Goal: Information Seeking & Learning: Check status

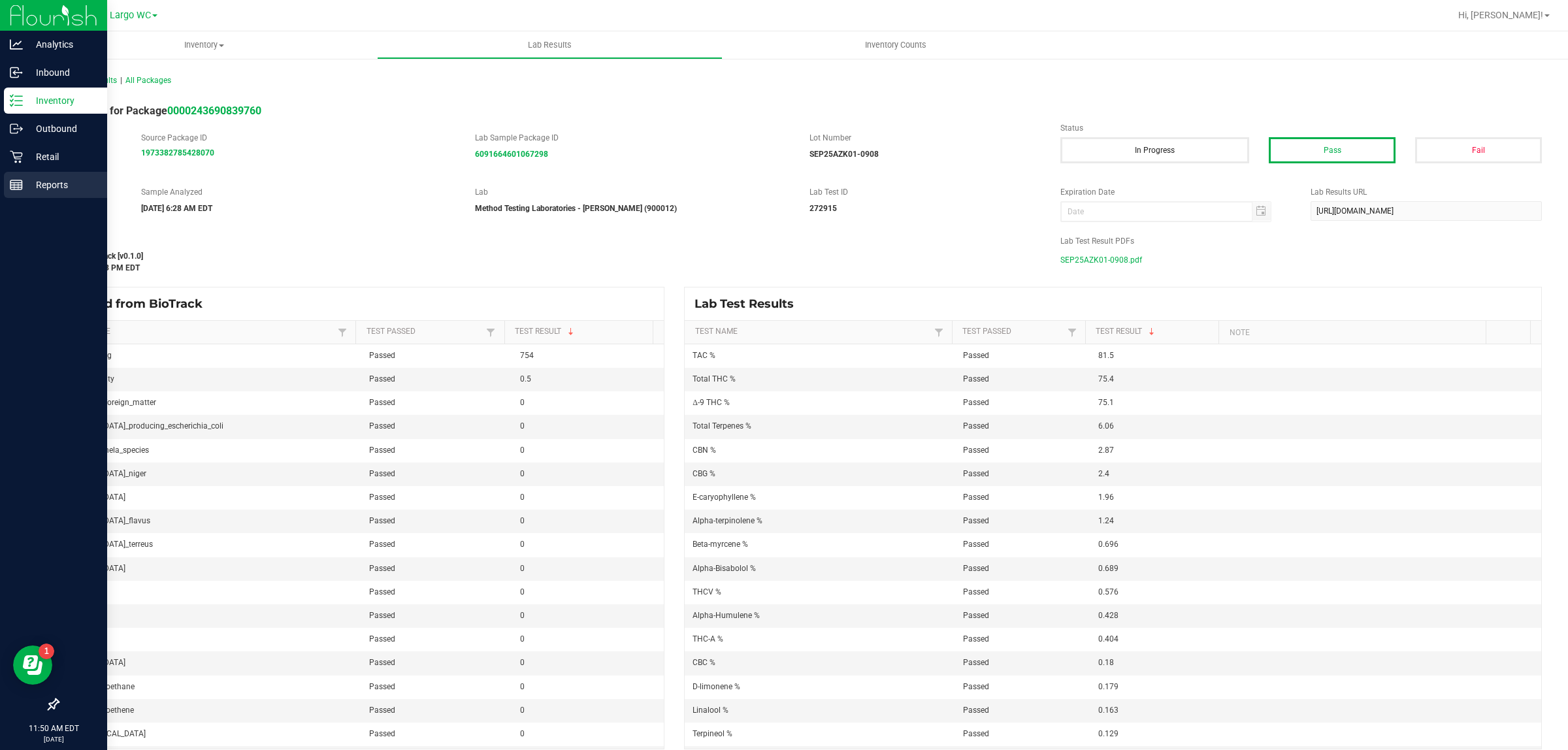
click at [17, 187] on icon at bounding box center [16, 184] width 13 height 13
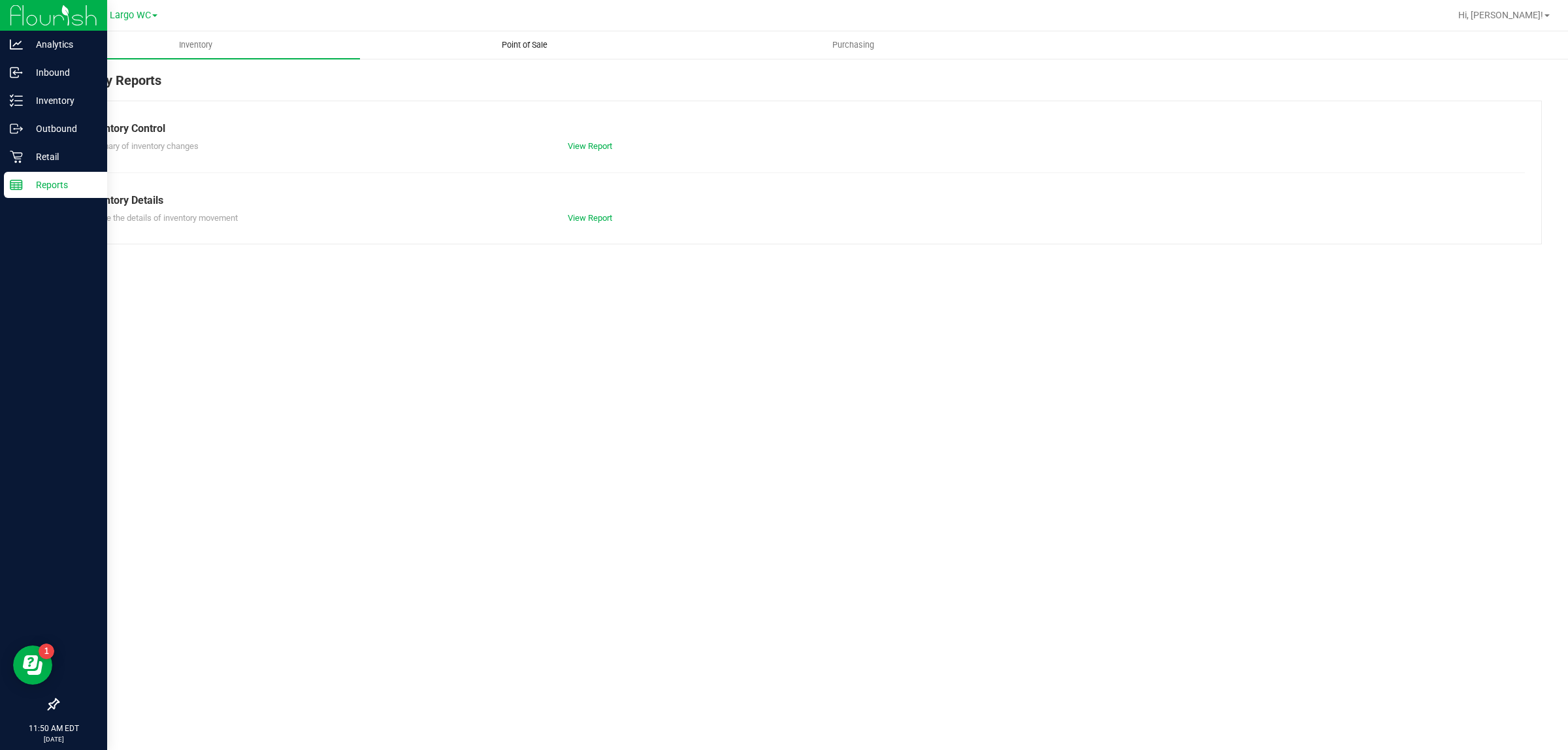
click at [518, 40] on span "Point of Sale" at bounding box center [524, 46] width 81 height 12
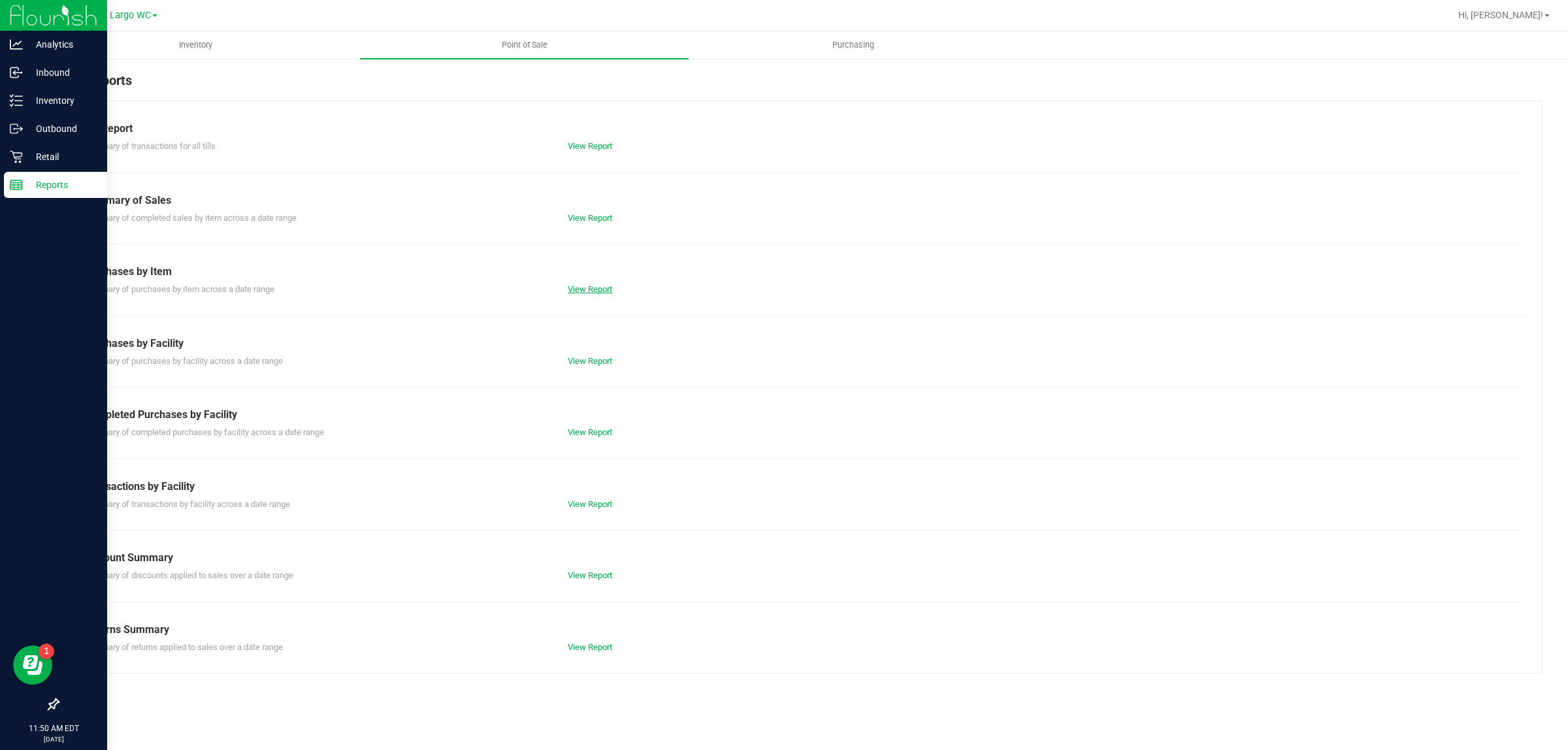
click at [589, 292] on link "View Report" at bounding box center [590, 289] width 45 height 10
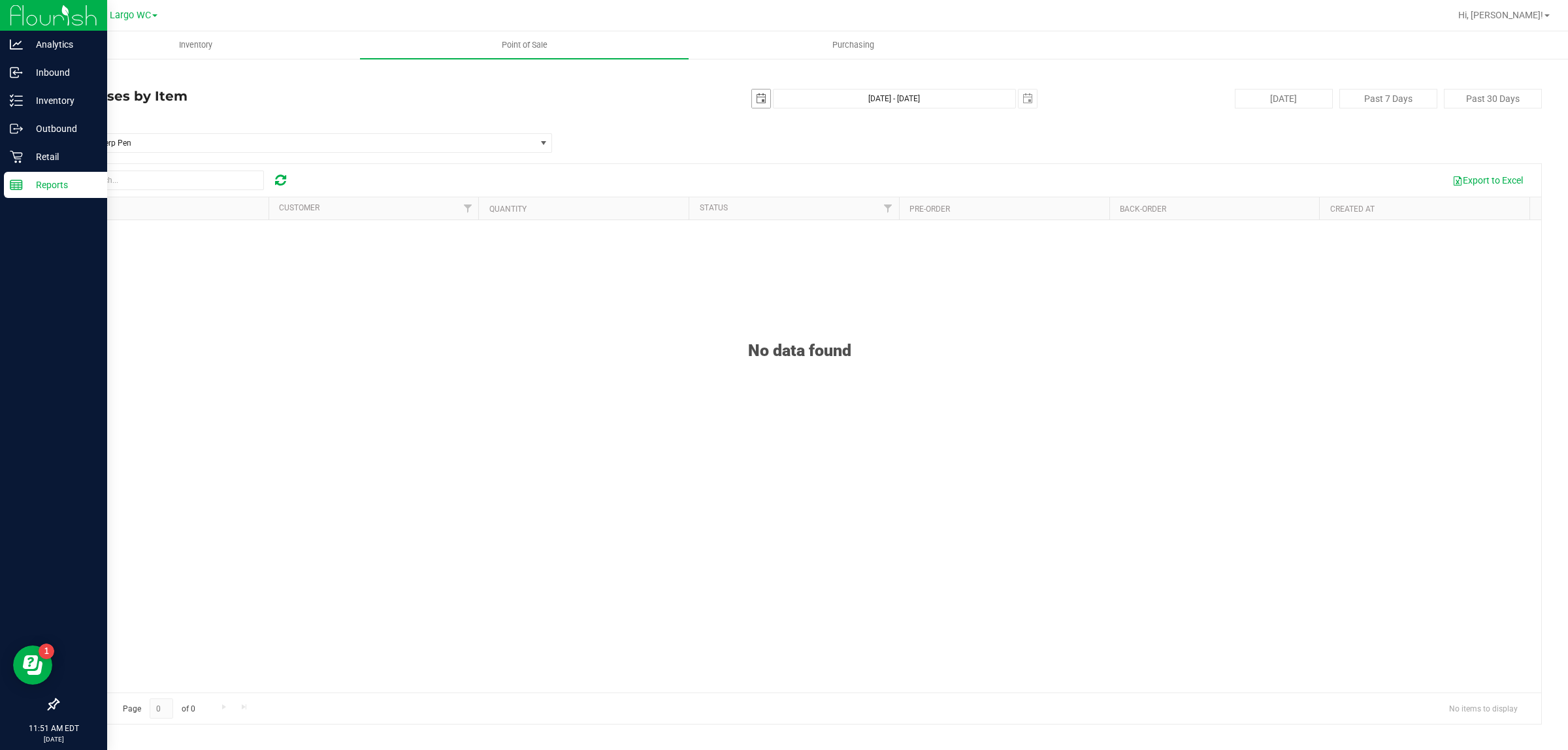
click at [763, 99] on span "select" at bounding box center [761, 99] width 11 height 11
click at [778, 236] on link "22" at bounding box center [782, 231] width 19 height 20
type input "2025-09-22"
type input "Sep 22, 2025 - Sep 24, 2025"
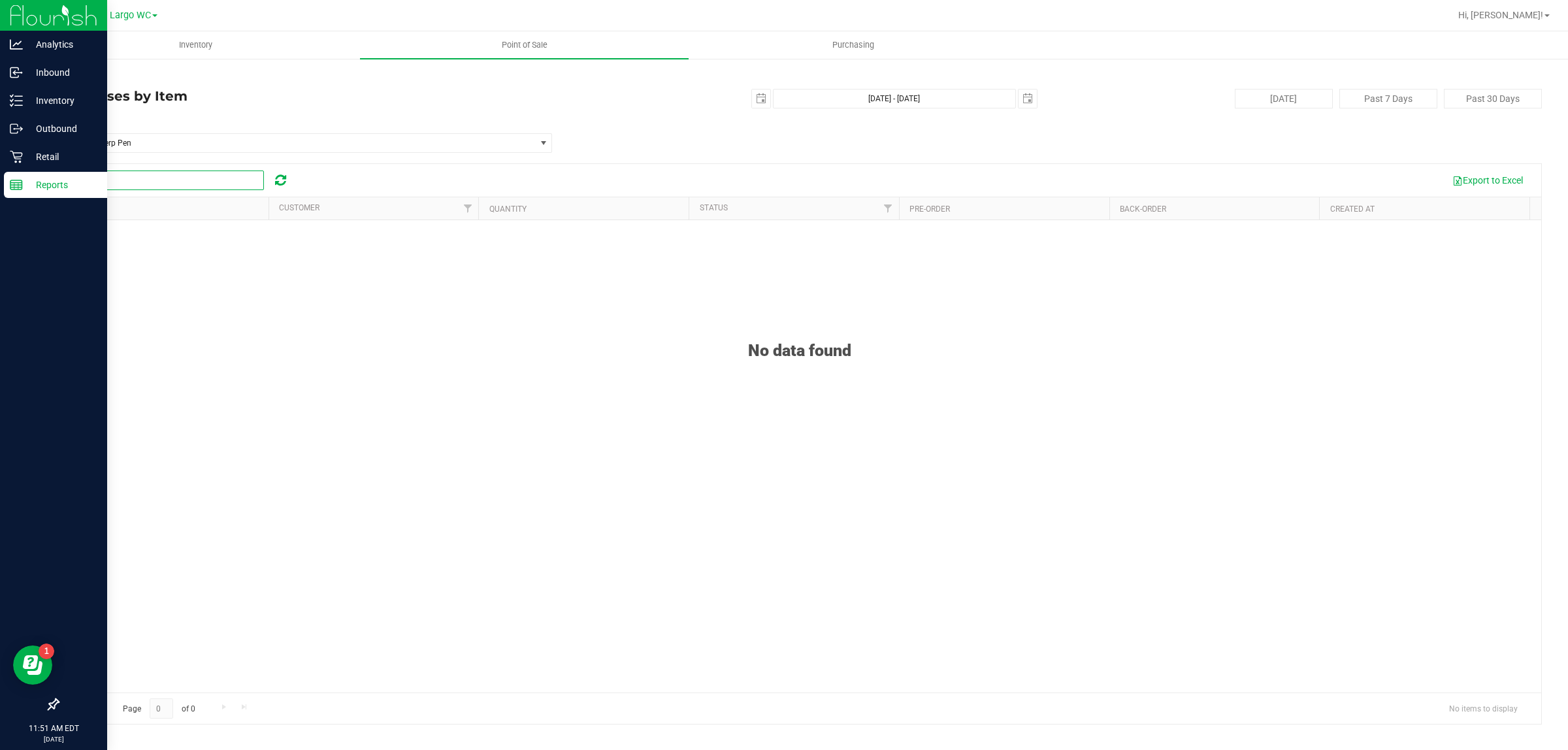
click at [187, 180] on input "text" at bounding box center [166, 180] width 196 height 20
type input "r"
click at [214, 144] on span "BDS Black Terp Pen" at bounding box center [287, 143] width 448 height 9
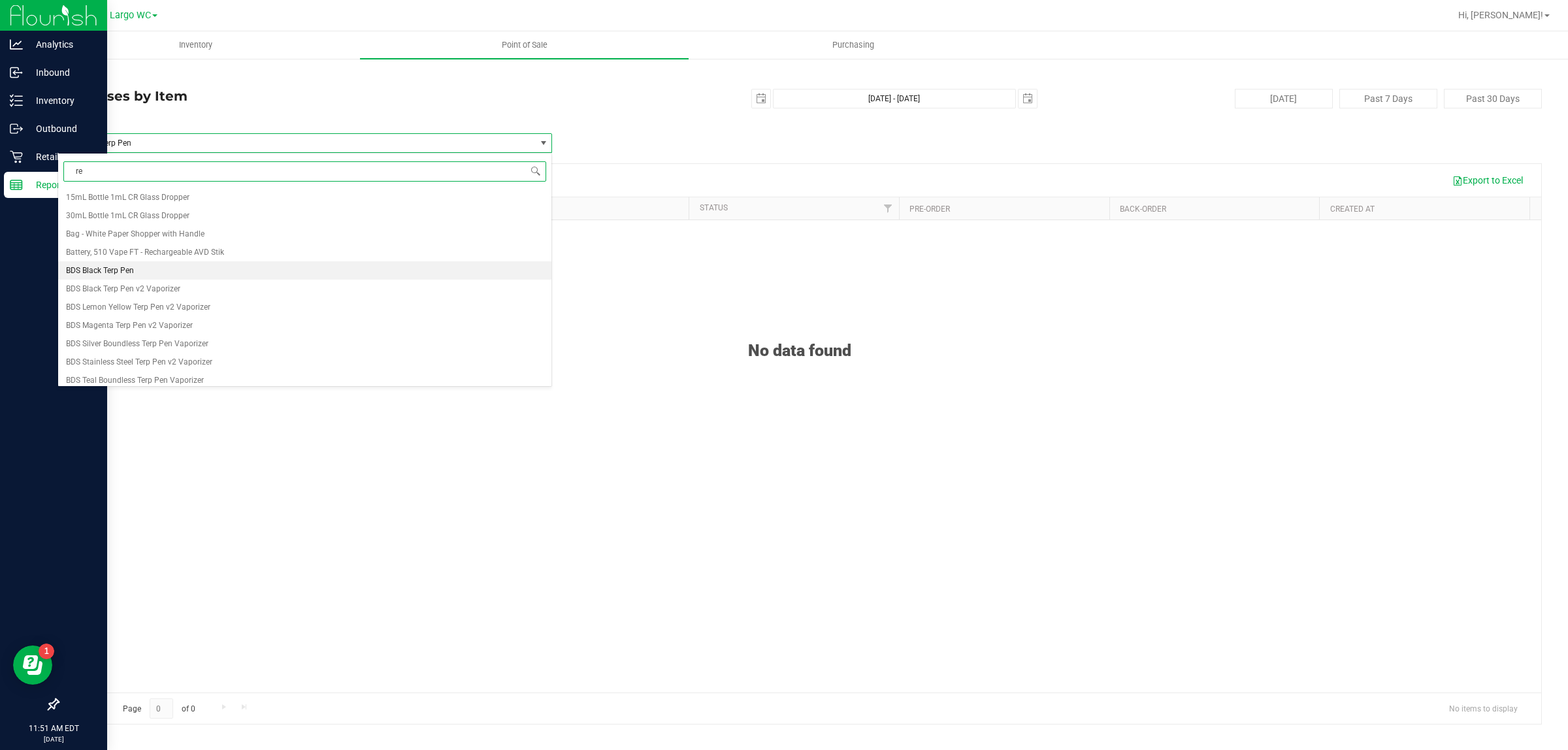
type input "rev"
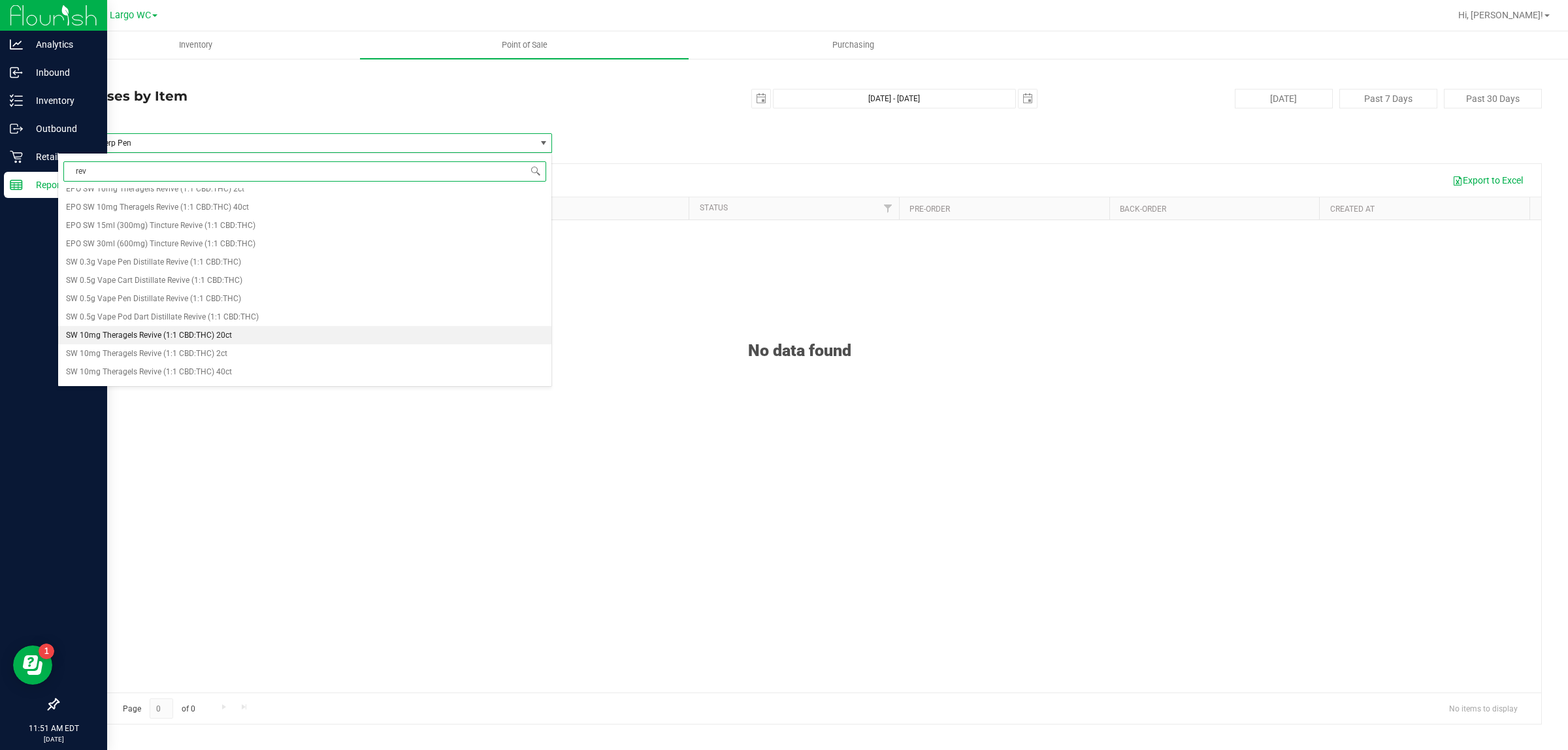
click at [249, 337] on li "SW 10mg Theragels Revive (1:1 CBD:THC) 20ct" at bounding box center [305, 335] width 493 height 18
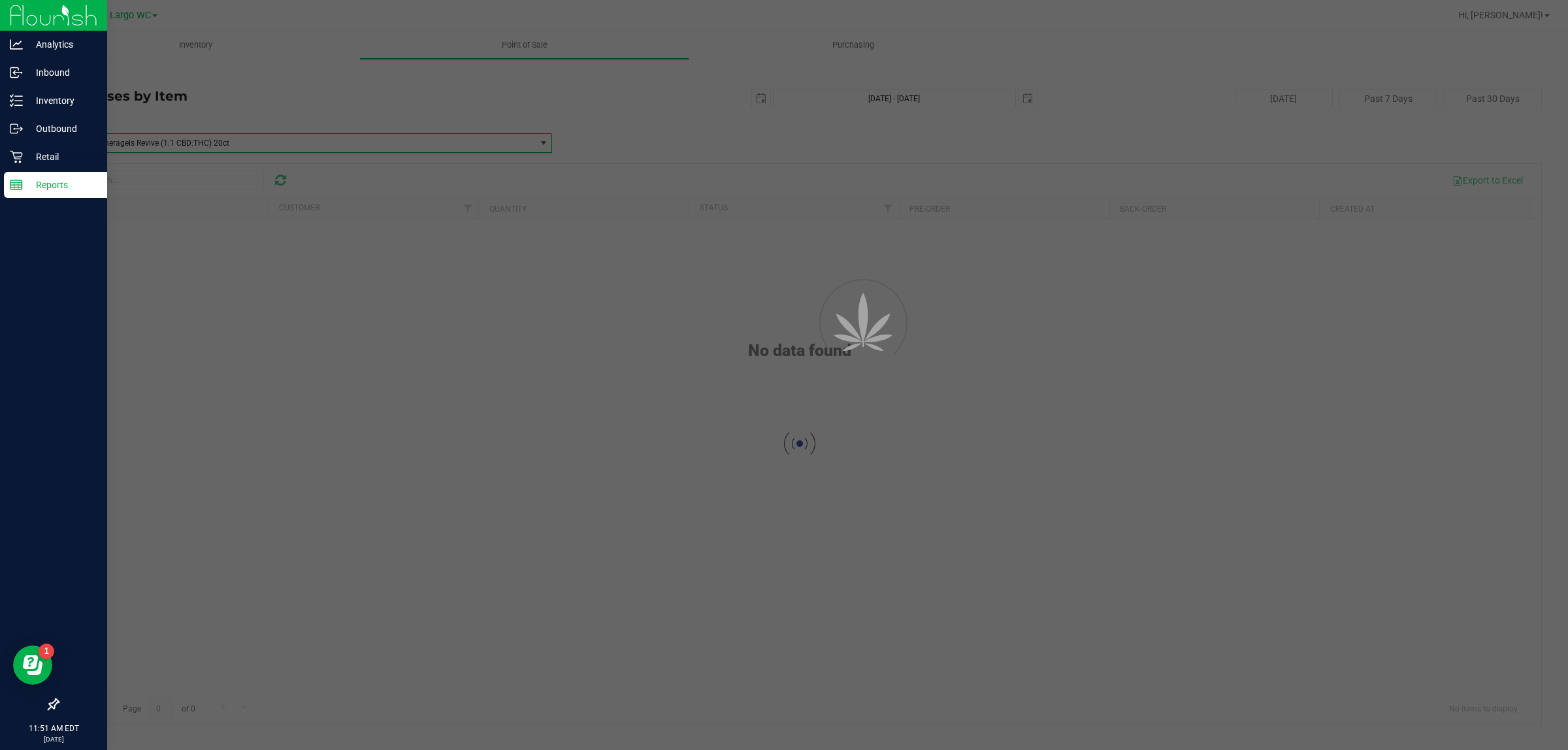
scroll to position [77598, 0]
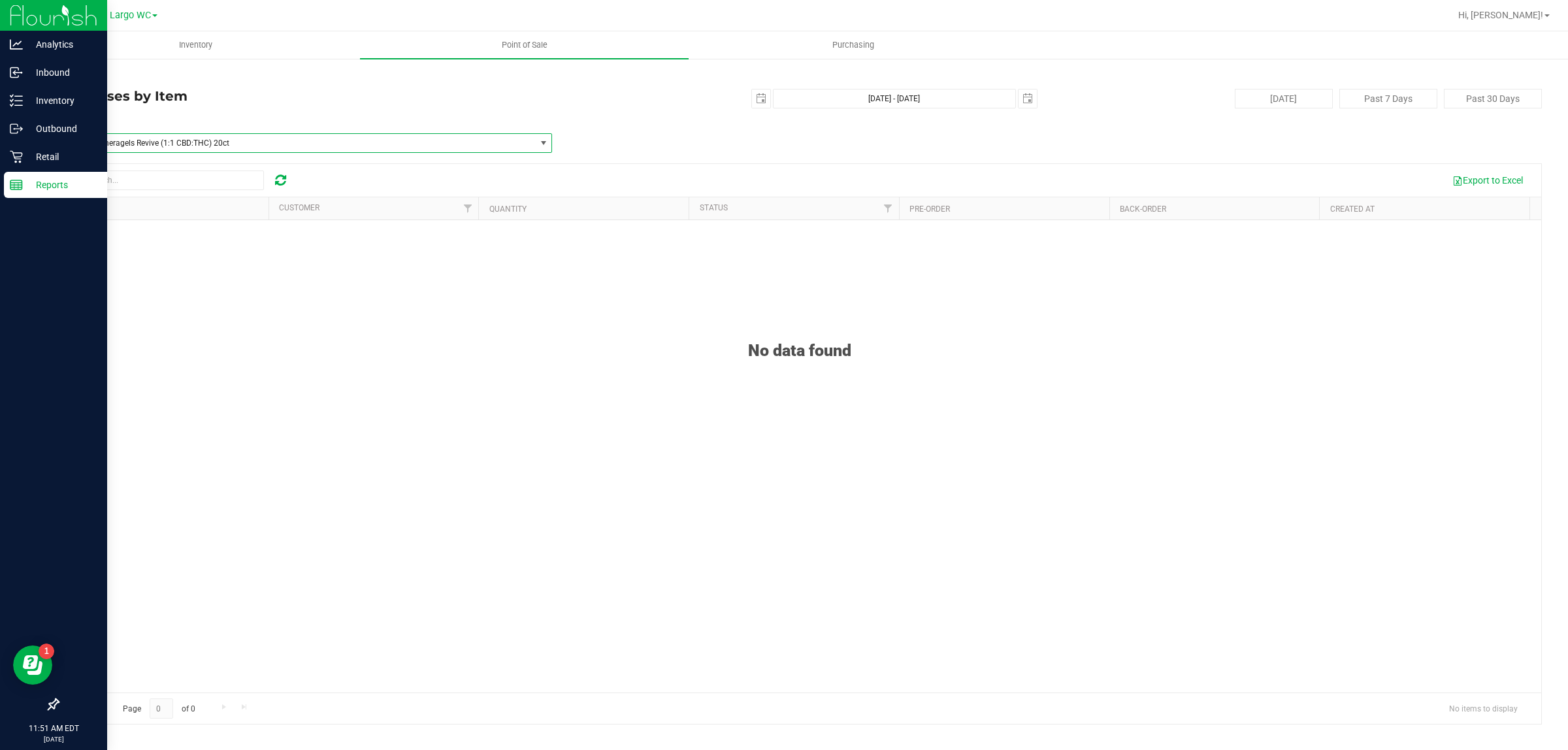
click at [540, 140] on span "select" at bounding box center [543, 143] width 11 height 11
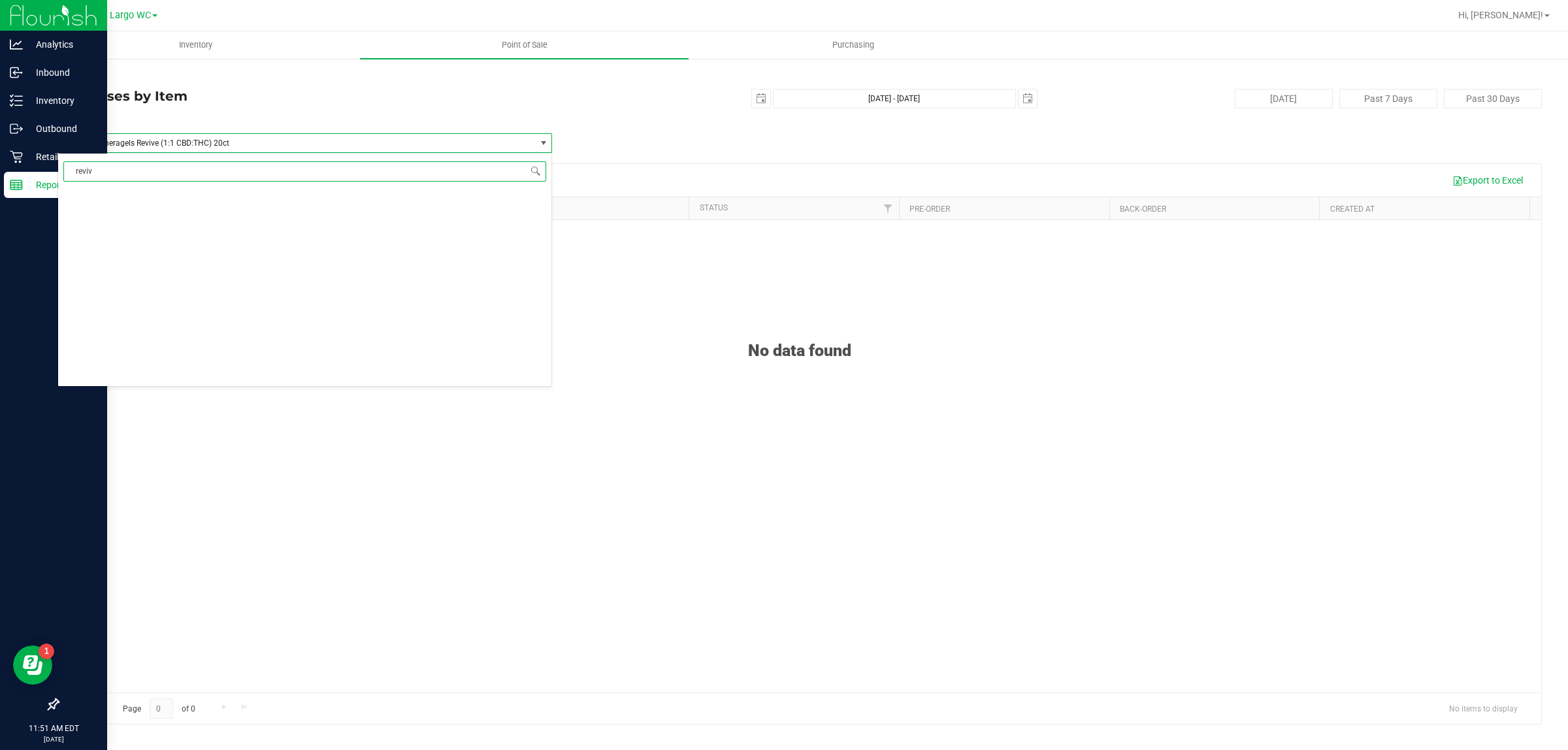
type input "revive"
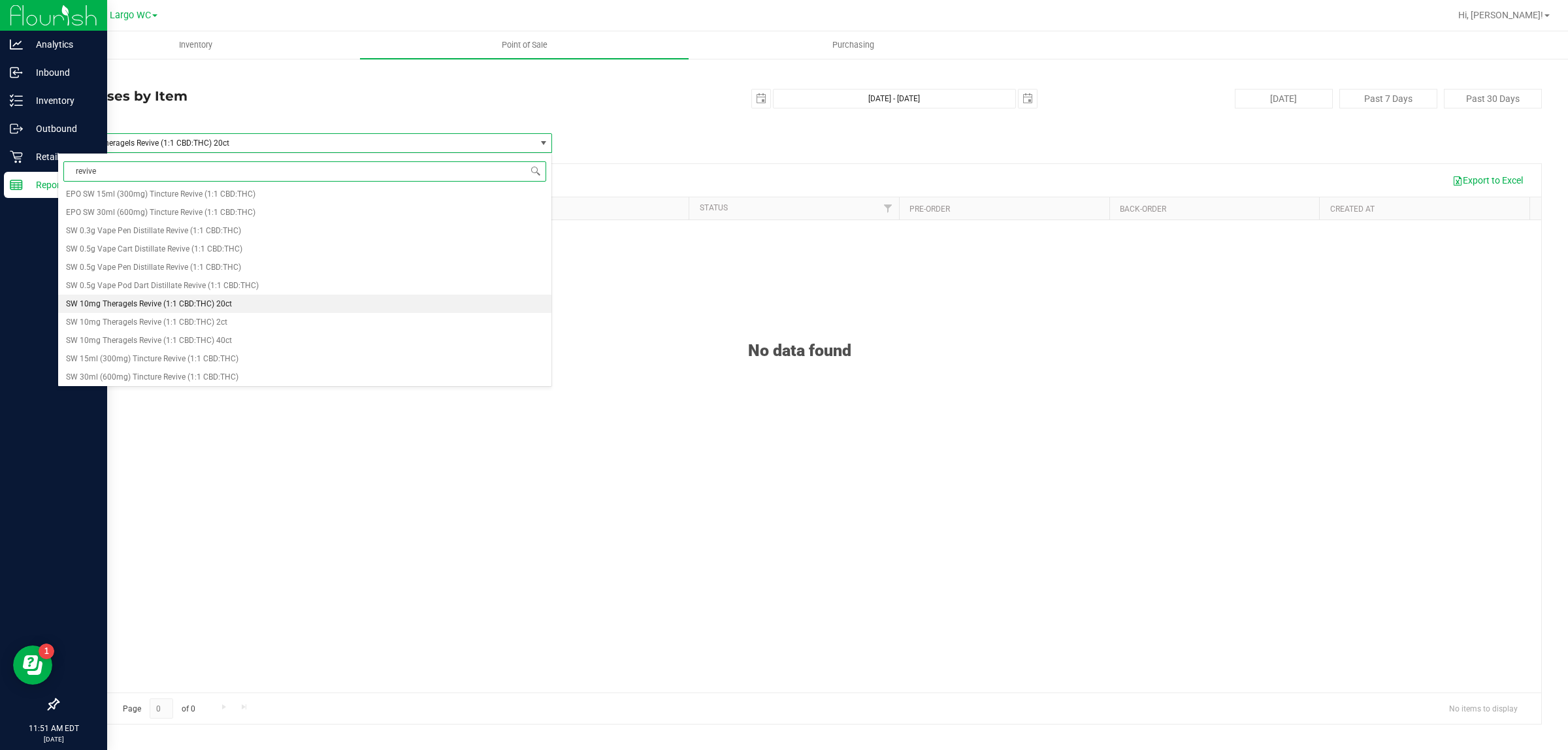
scroll to position [115, 0]
click at [224, 344] on li "SW 10mg Theragels Revive (1:1 CBD:THC) 40ct" at bounding box center [305, 338] width 493 height 18
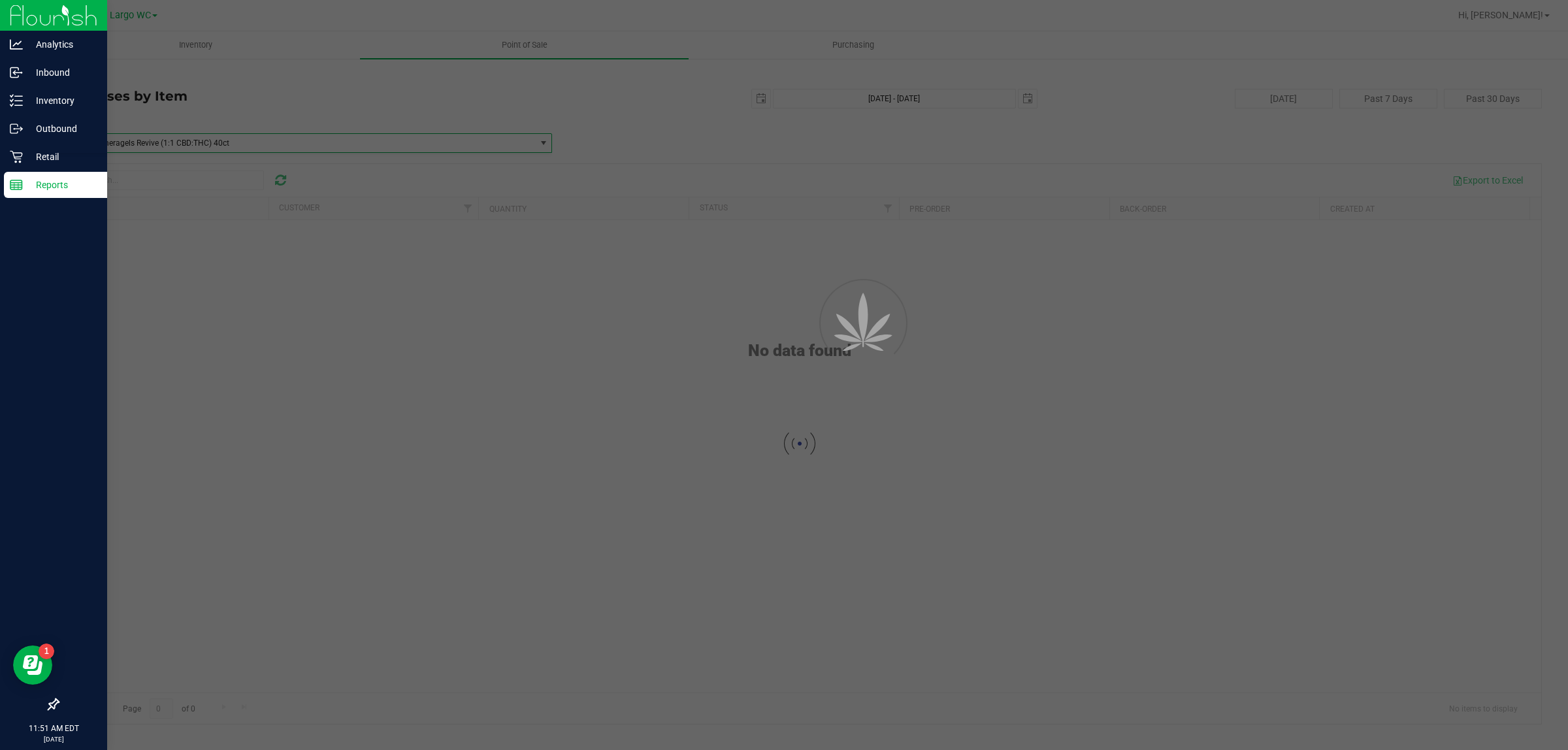
scroll to position [77634, 0]
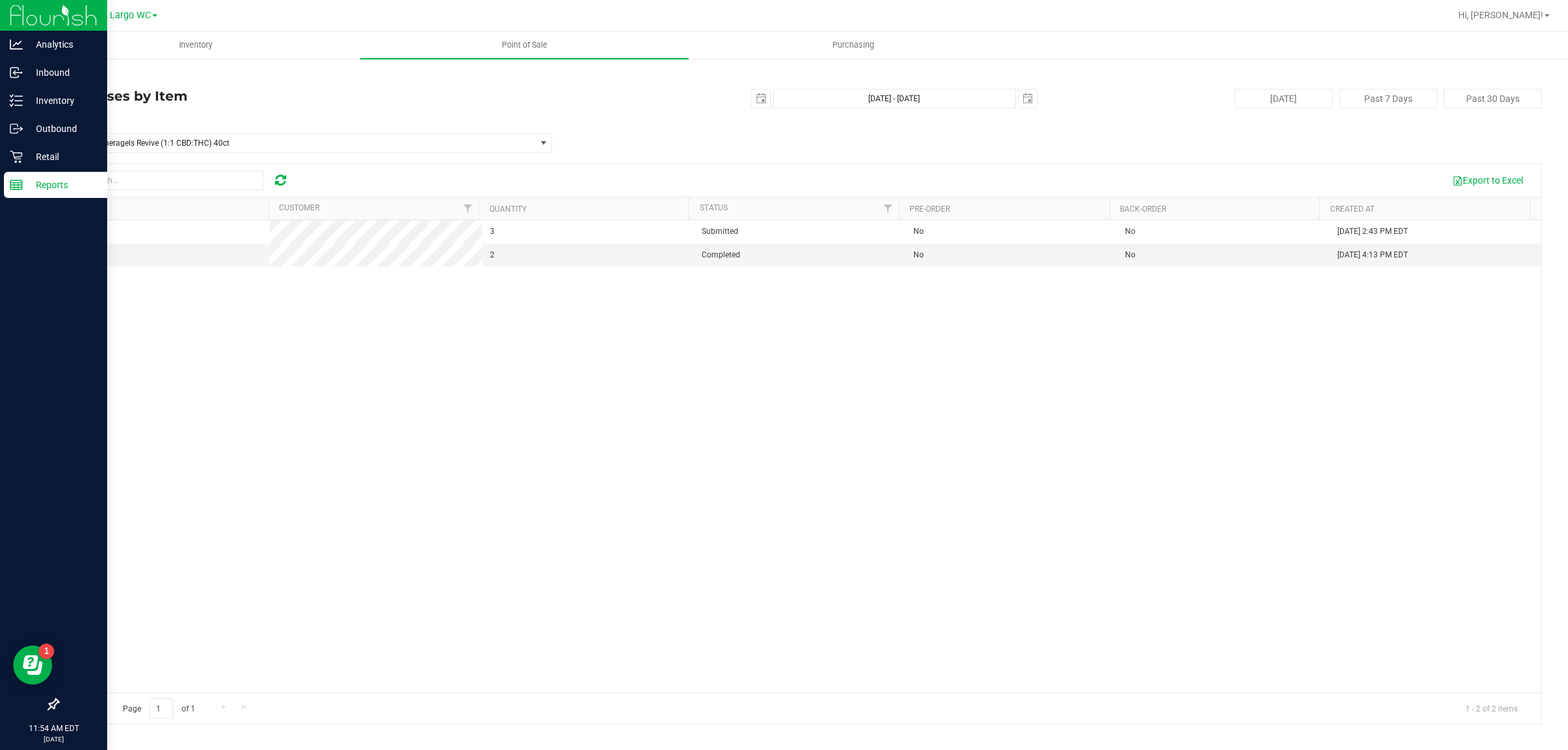
click at [239, 381] on div "11989398 3 Submitted No No Sep 22, 2025 2:43 PM EDT 11990140 2 Completed No No …" at bounding box center [800, 456] width 1483 height 472
click at [622, 108] on div "2025-09-22 Sep 22, 2025 - Sep 24, 2025 2025-09-24" at bounding box center [793, 99] width 504 height 20
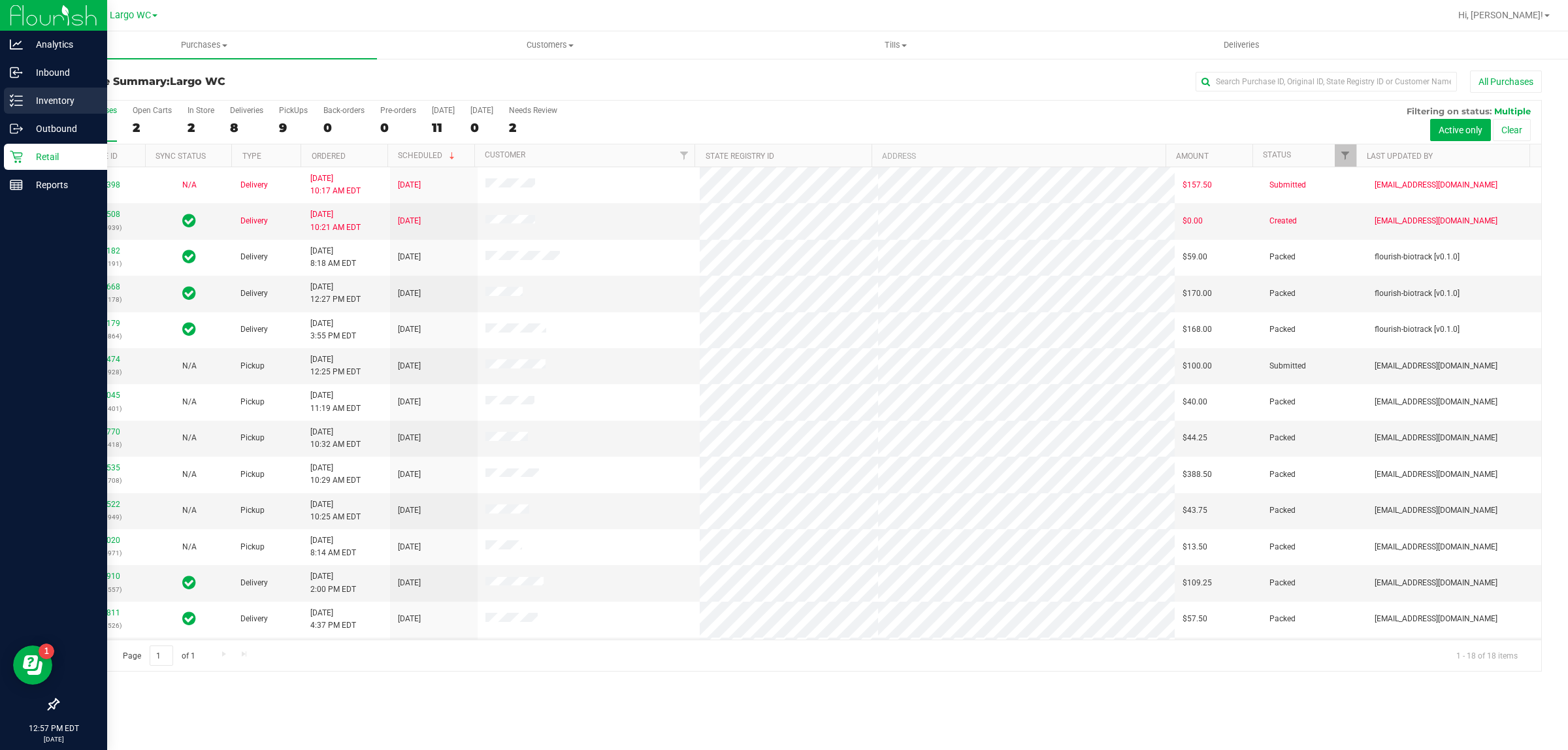
click at [15, 97] on icon at bounding box center [16, 100] width 13 height 13
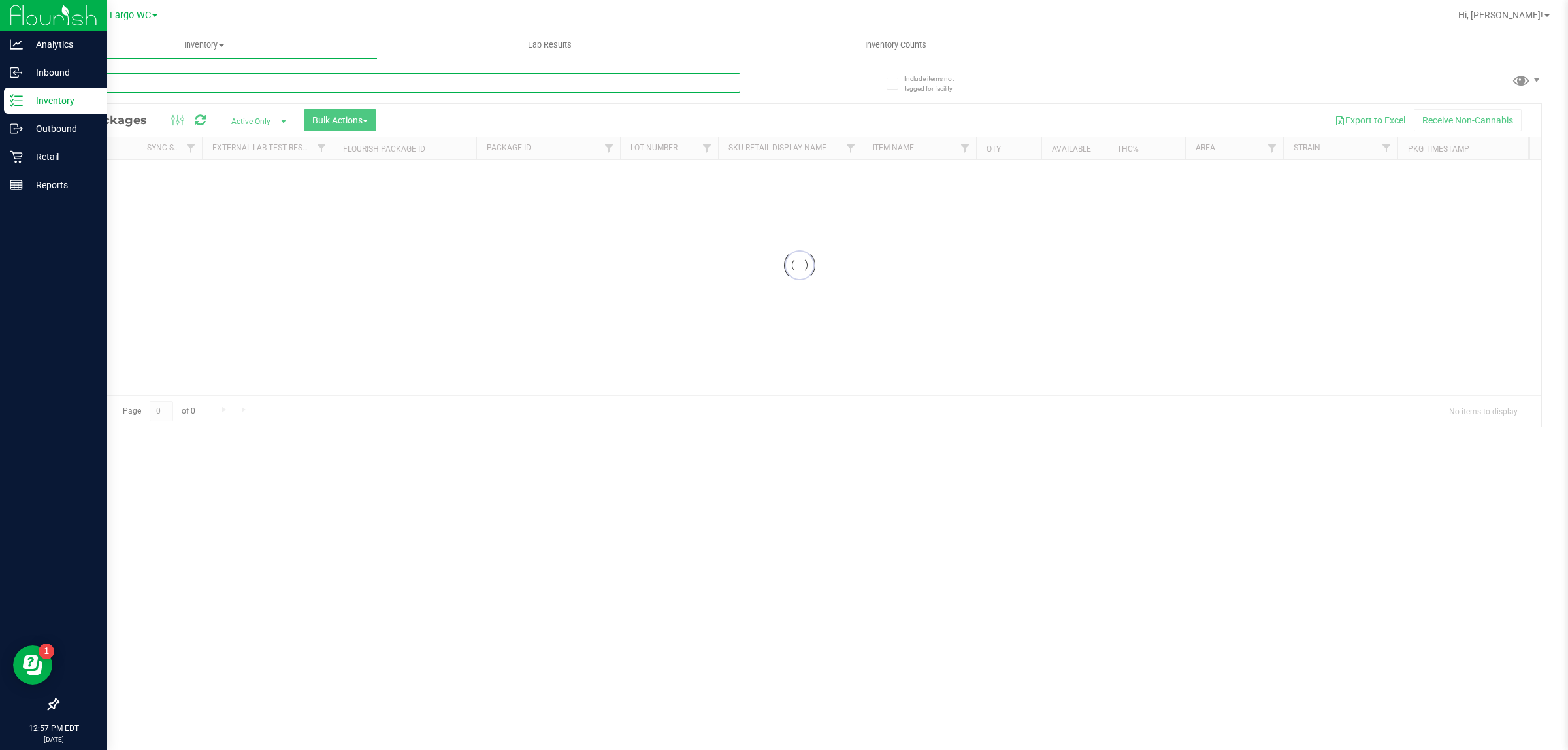
click at [312, 85] on input "text" at bounding box center [399, 83] width 683 height 20
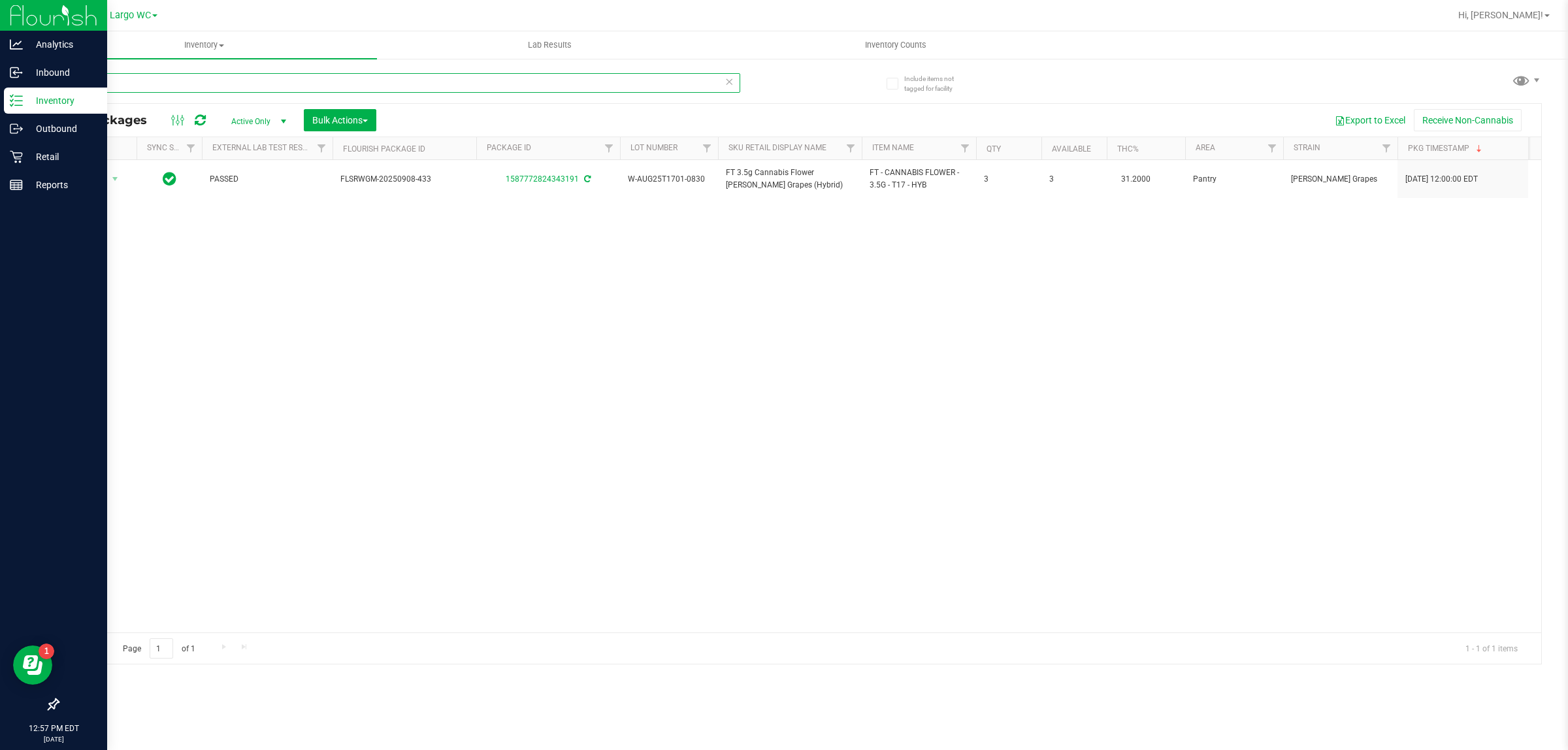
type input "t17"
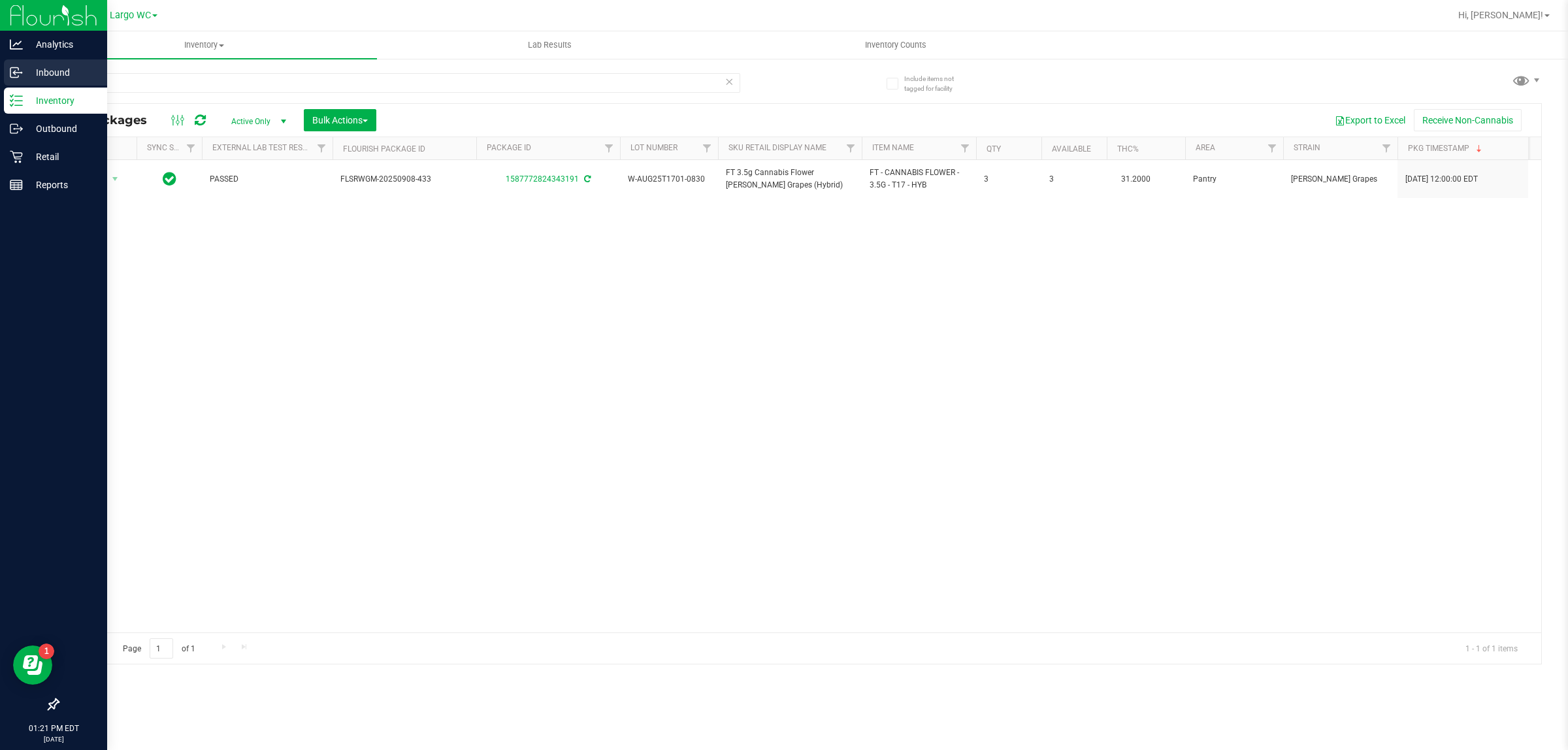
click at [20, 66] on icon at bounding box center [16, 72] width 13 height 13
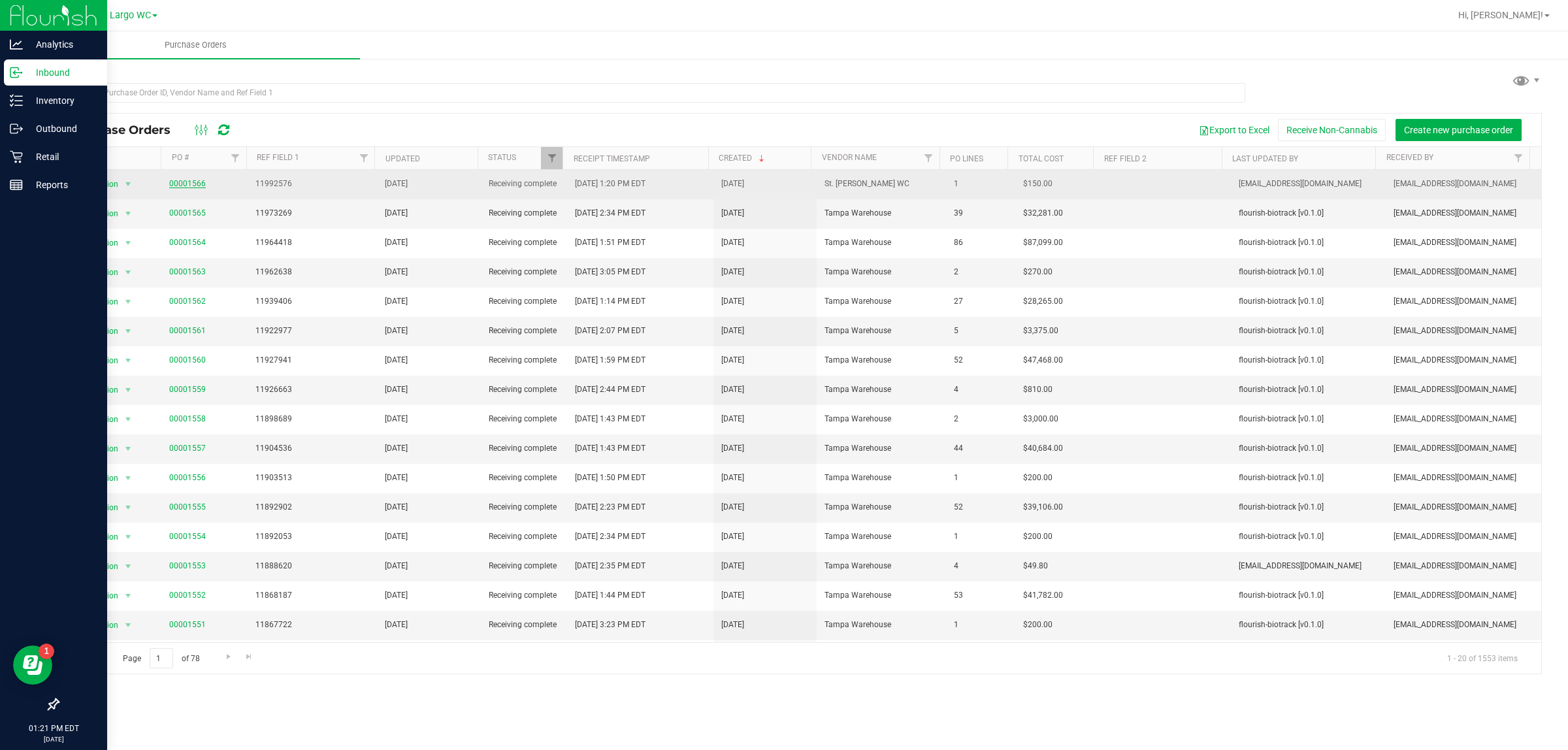
click at [191, 185] on link "00001566" at bounding box center [187, 184] width 36 height 9
